Goal: Check status

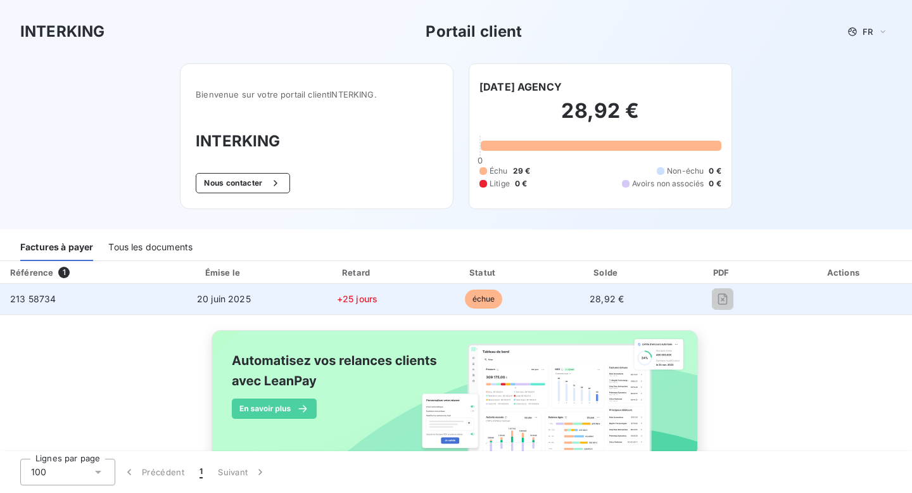
click at [481, 301] on span "échue" at bounding box center [484, 299] width 38 height 19
click at [520, 300] on td "échue" at bounding box center [483, 299] width 125 height 30
click at [35, 299] on span "213 58734" at bounding box center [33, 298] width 46 height 11
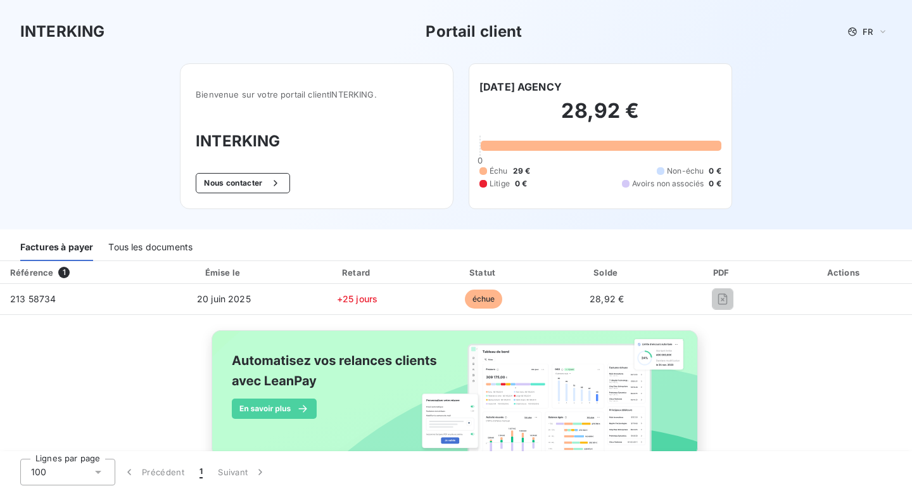
click at [63, 271] on span "1" at bounding box center [63, 272] width 11 height 11
click at [72, 361] on div "Référence 1 Émise le Retard Statut Solde PDF Actions 213 58734 [DATE] +25 jours…" at bounding box center [456, 373] width 912 height 225
click at [262, 181] on button "Nous contacter" at bounding box center [243, 183] width 94 height 20
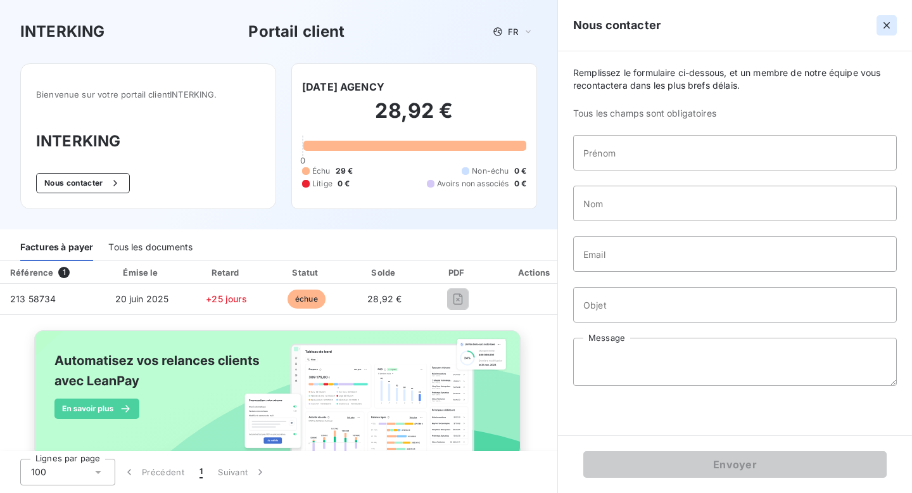
click at [885, 26] on icon "button" at bounding box center [887, 25] width 6 height 6
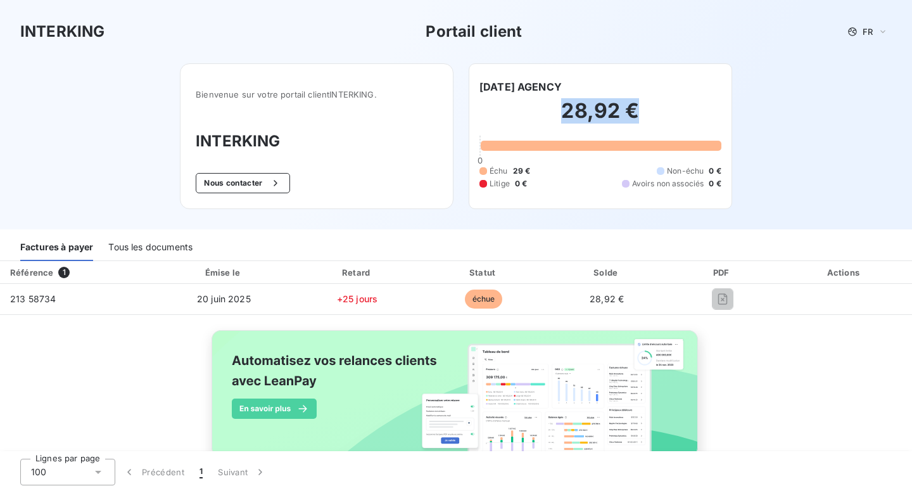
drag, startPoint x: 560, startPoint y: 114, endPoint x: 683, endPoint y: 113, distance: 123.6
click at [683, 113] on h2 "28,92 €" at bounding box center [601, 117] width 242 height 38
copy h2 "28,92 €"
